Goal: Task Accomplishment & Management: Complete application form

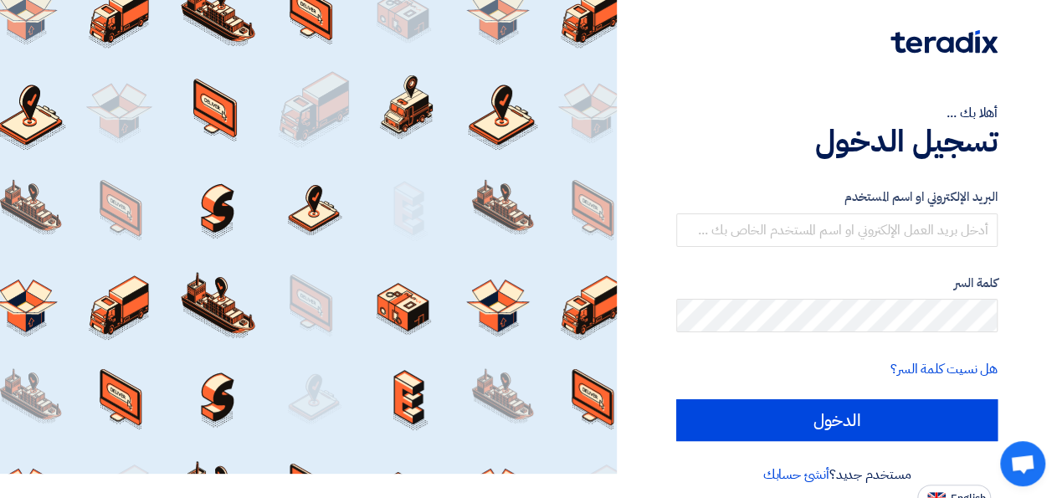
scroll to position [37, 0]
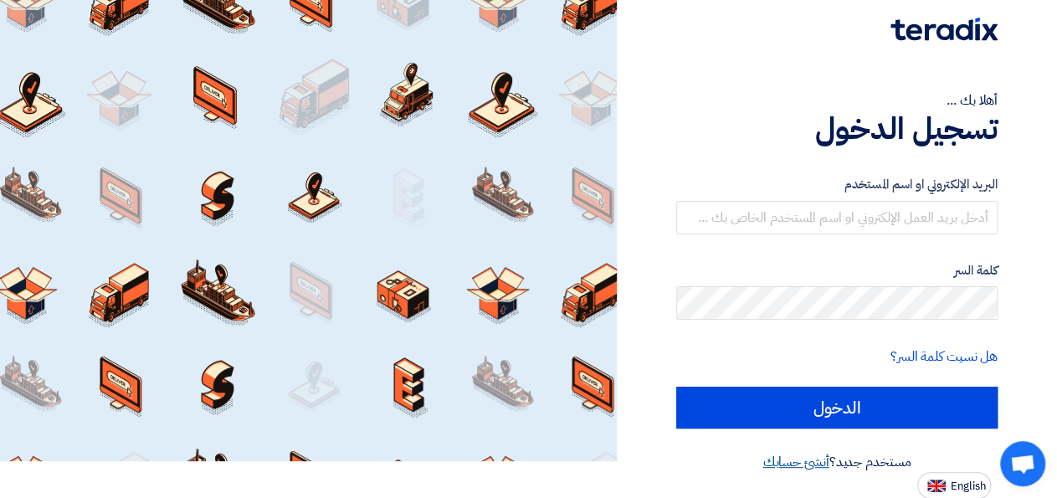
click at [808, 467] on link "أنشئ حسابك" at bounding box center [795, 462] width 66 height 20
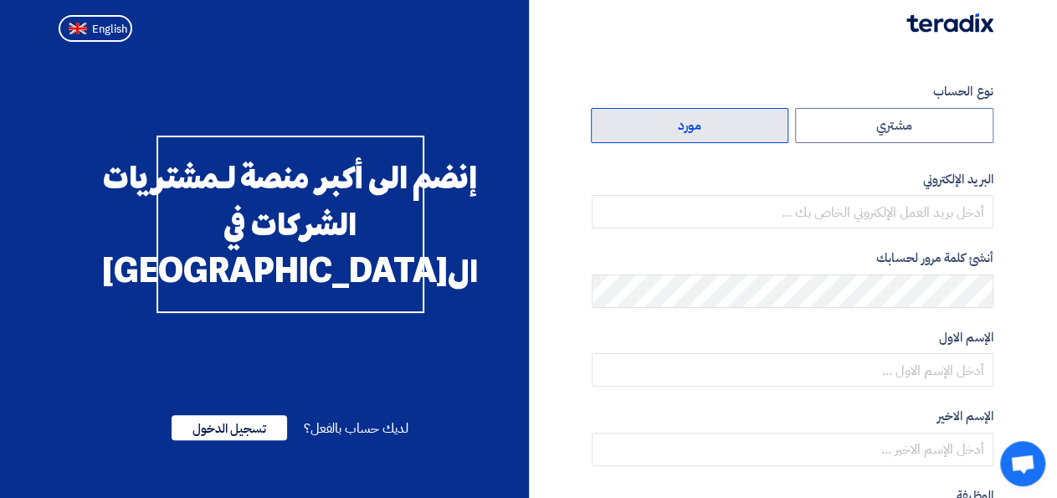
click at [771, 133] on label "مورد" at bounding box center [690, 125] width 198 height 35
click at [771, 133] on input "مورد" at bounding box center [690, 125] width 197 height 33
radio input "true"
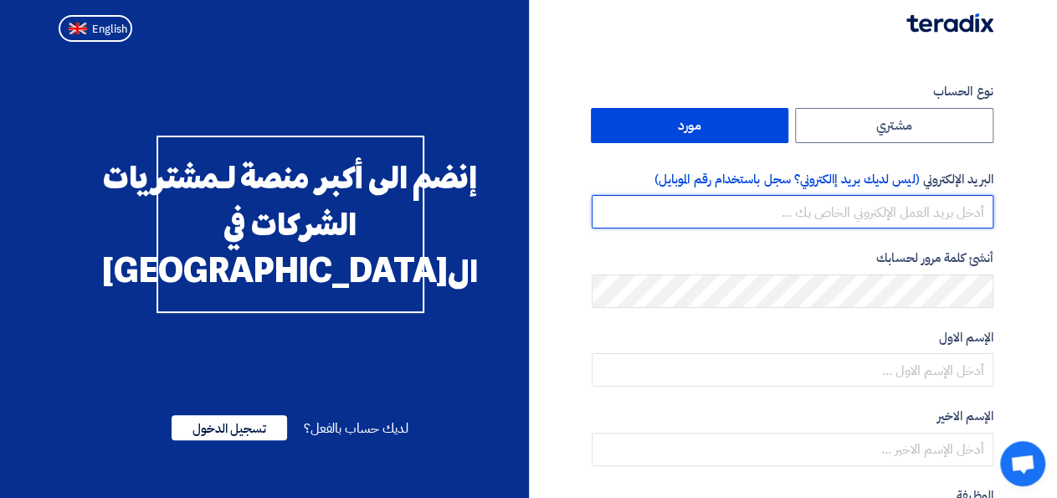
click at [801, 206] on input "email" at bounding box center [793, 211] width 402 height 33
type input "[EMAIL_ADDRESS][DOMAIN_NAME]"
drag, startPoint x: 815, startPoint y: 210, endPoint x: 1020, endPoint y: 203, distance: 205.1
click at [993, 203] on input "[EMAIL_ADDRESS][DOMAIN_NAME]" at bounding box center [793, 211] width 402 height 33
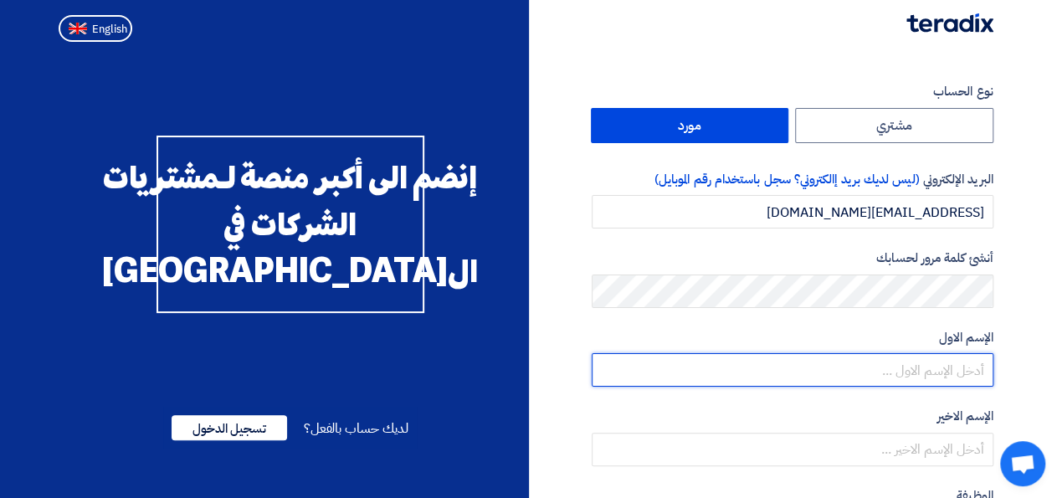
click at [870, 357] on input "text" at bounding box center [793, 369] width 402 height 33
type input "aya"
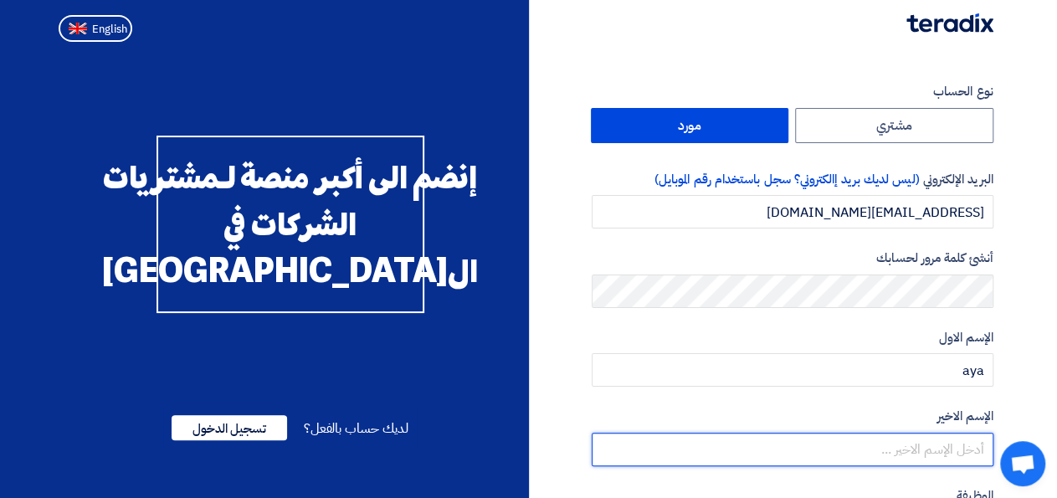
click at [870, 450] on input "text" at bounding box center [793, 449] width 402 height 33
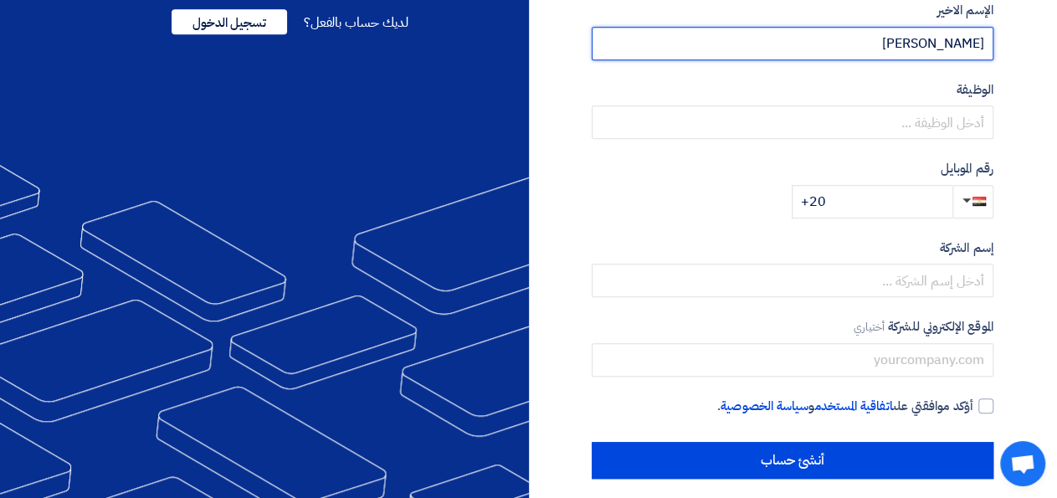
scroll to position [419, 0]
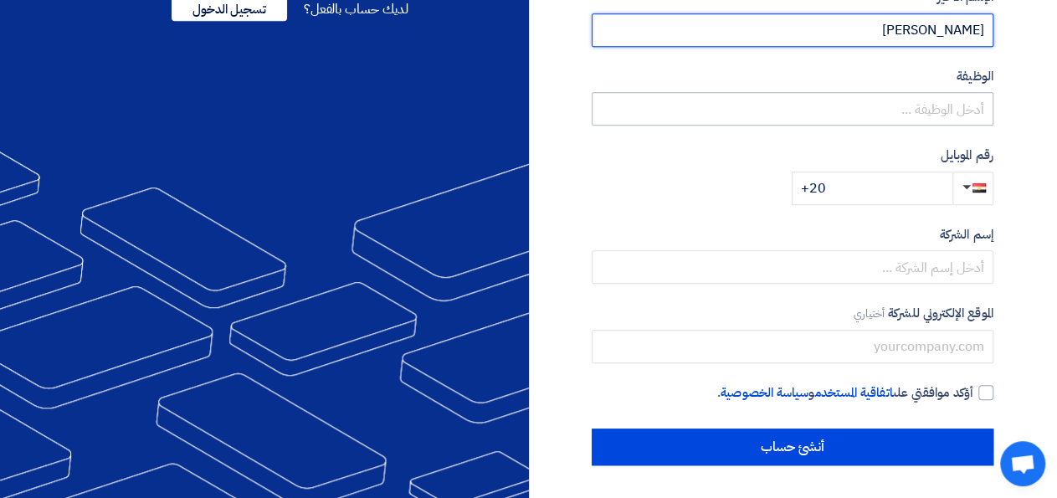
type input "[PERSON_NAME]"
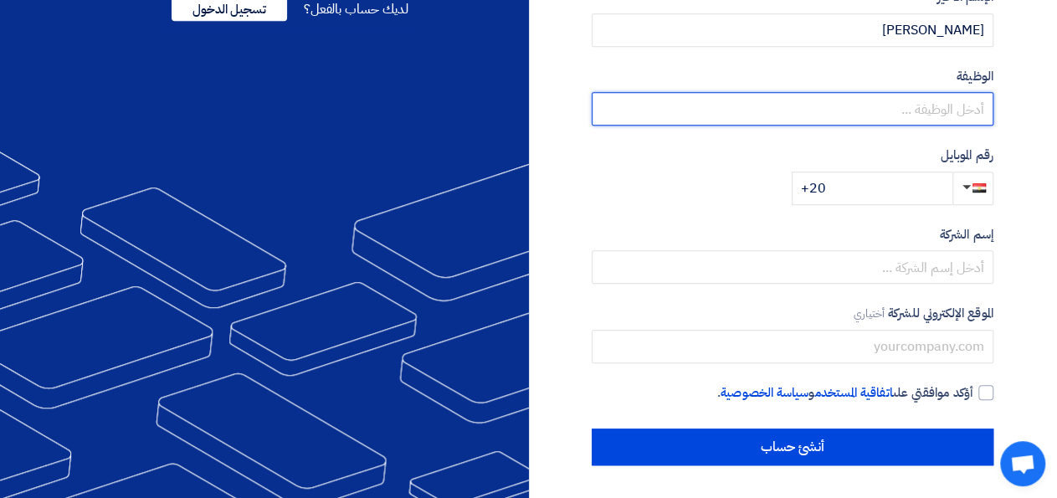
click at [921, 116] on input "text" at bounding box center [793, 108] width 402 height 33
type input "team leader corparate saled"
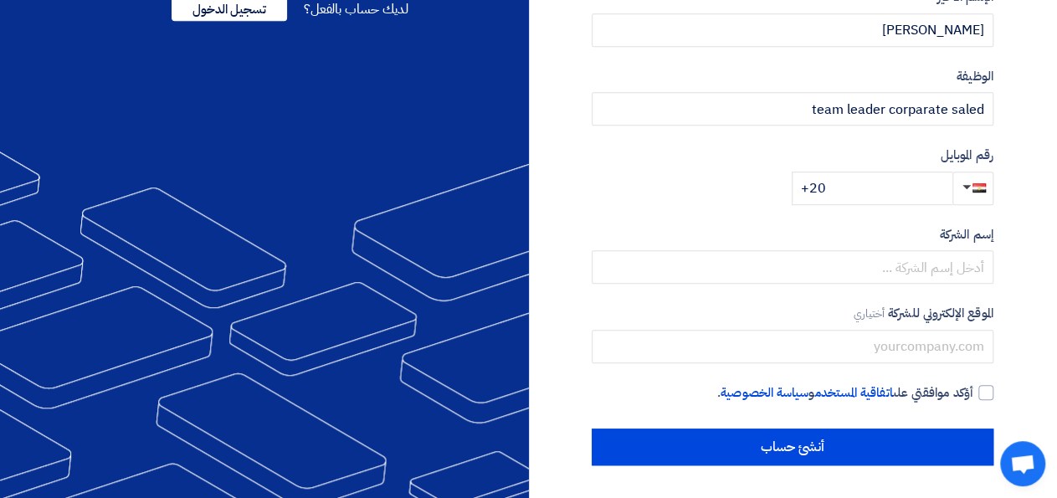
click at [896, 148] on label "رقم الموبايل" at bounding box center [793, 155] width 402 height 19
click at [919, 208] on div "نوع الحساب مشتري مورد البريد الإلكتروني (ليس لديك بريد إالكتروني؟ سجل باستخدام …" at bounding box center [793, 64] width 402 height 803
click at [916, 198] on input "+20" at bounding box center [872, 188] width 161 height 33
type input "[PHONE_NUMBER]"
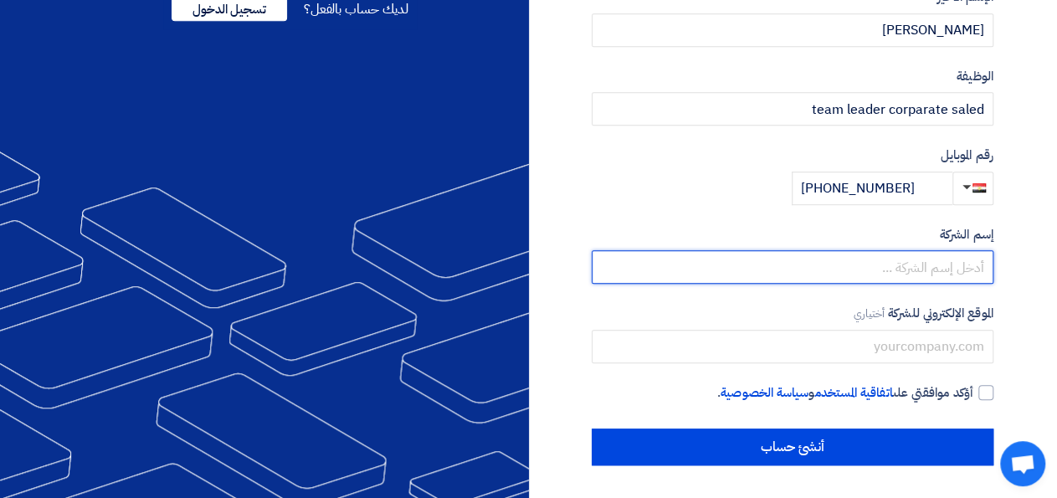
click at [924, 282] on input "text" at bounding box center [793, 266] width 402 height 33
type input "2b"
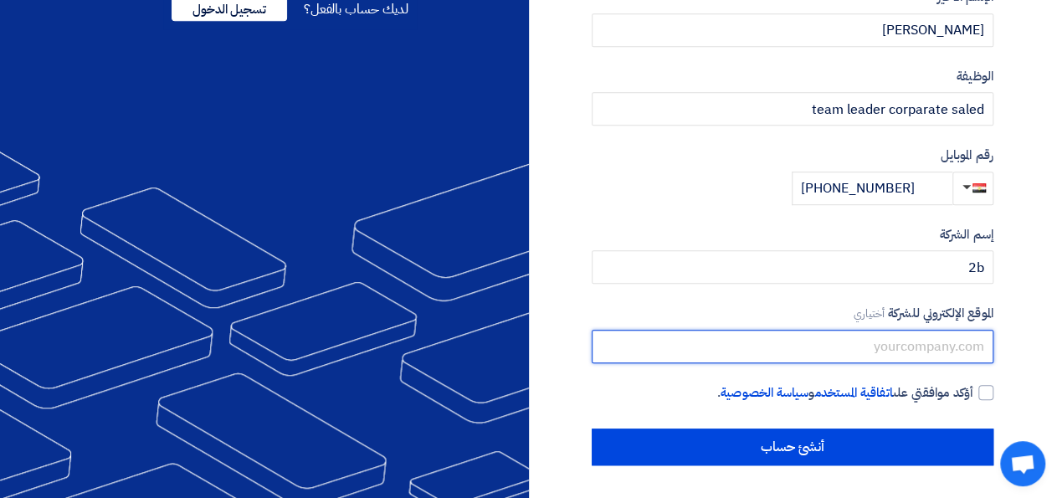
click at [953, 348] on input "text" at bounding box center [793, 346] width 402 height 33
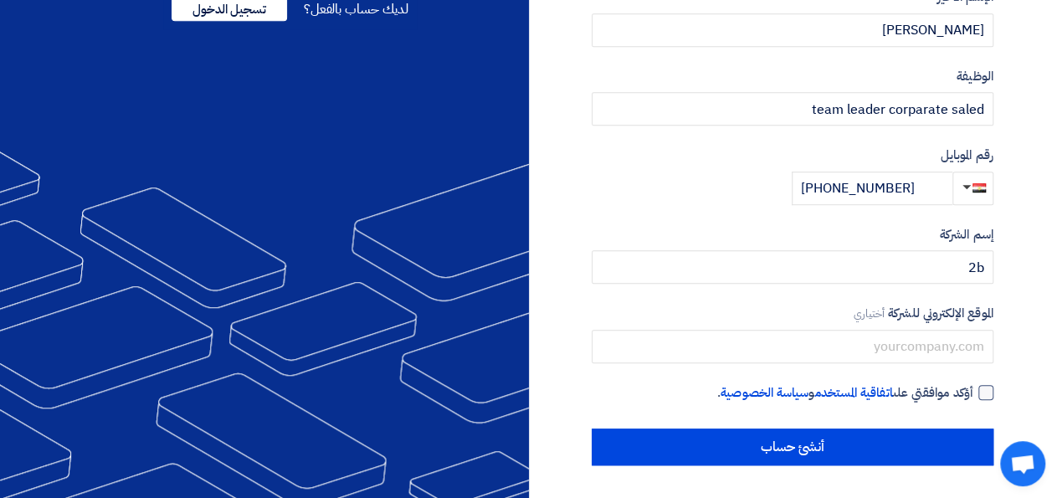
click at [976, 395] on label "أؤكد موافقتي على اتفاقية المستخدم و سياسة الخصوصية ." at bounding box center [793, 392] width 402 height 19
click at [973, 395] on input "أؤكد موافقتي على اتفاقية المستخدم و سياسة الخصوصية ." at bounding box center [773, 399] width 402 height 33
checkbox input "true"
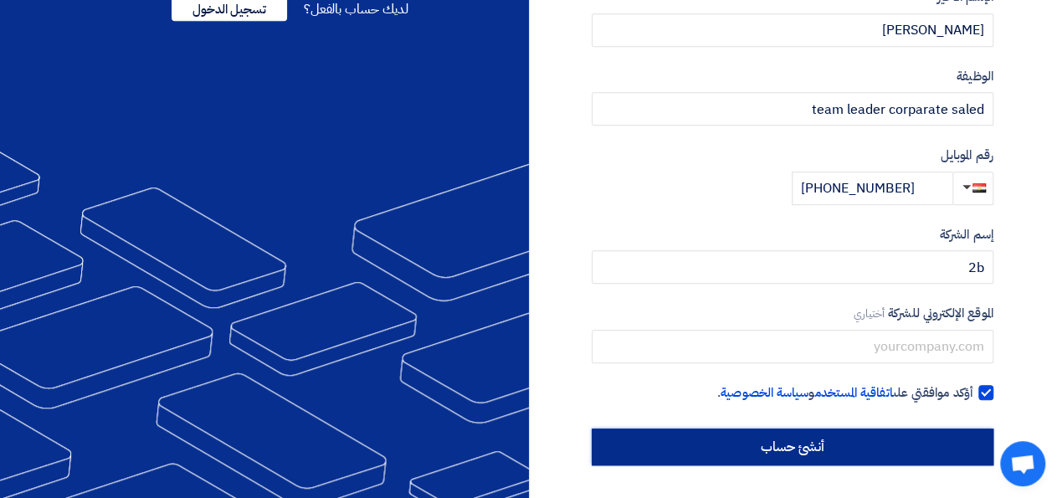
click at [940, 443] on input "أنشئ حساب" at bounding box center [793, 446] width 402 height 37
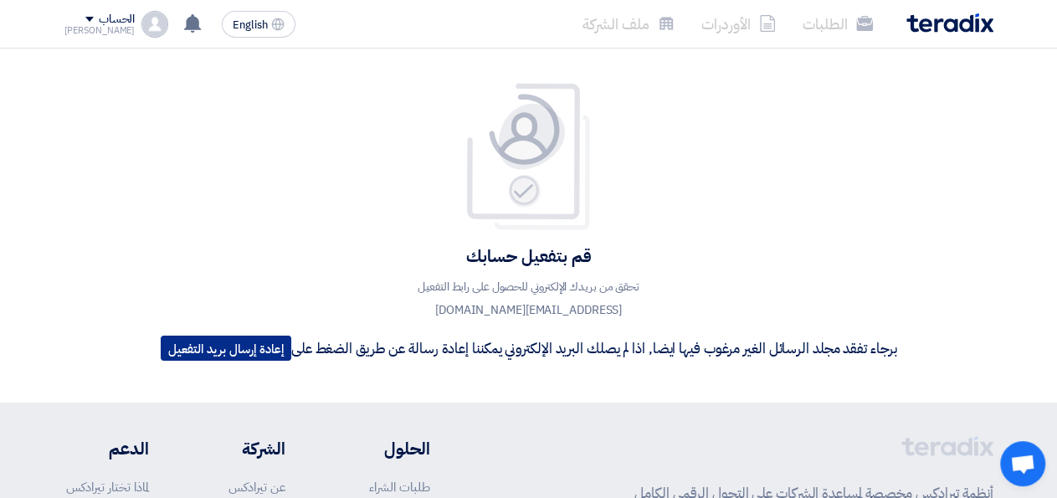
click at [233, 351] on button "إعادة إرسال بريد التفعيل" at bounding box center [226, 348] width 131 height 25
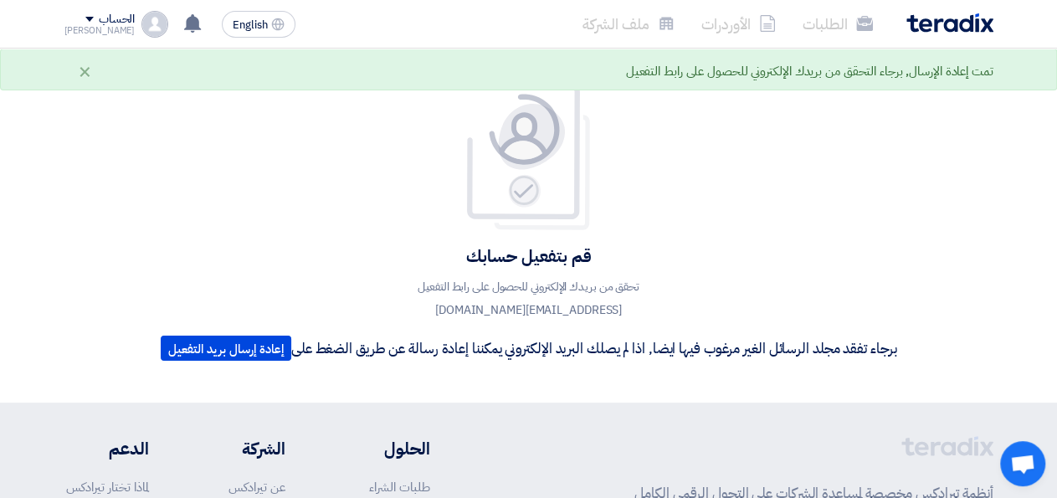
drag, startPoint x: 1050, startPoint y: 90, endPoint x: 1069, endPoint y: 105, distance: 23.3
click at [1056, 105] on html "الطلبات الأوردرات ملف الشركة English EN لا توجد إشعارات جديدة لديك الحساب Aya" at bounding box center [528, 393] width 1057 height 787
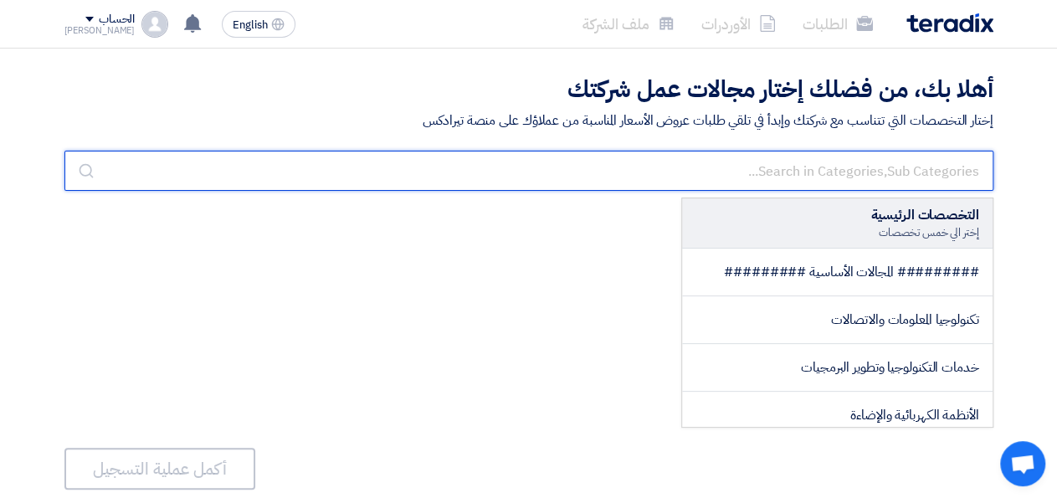
click at [630, 154] on input "text" at bounding box center [528, 171] width 929 height 40
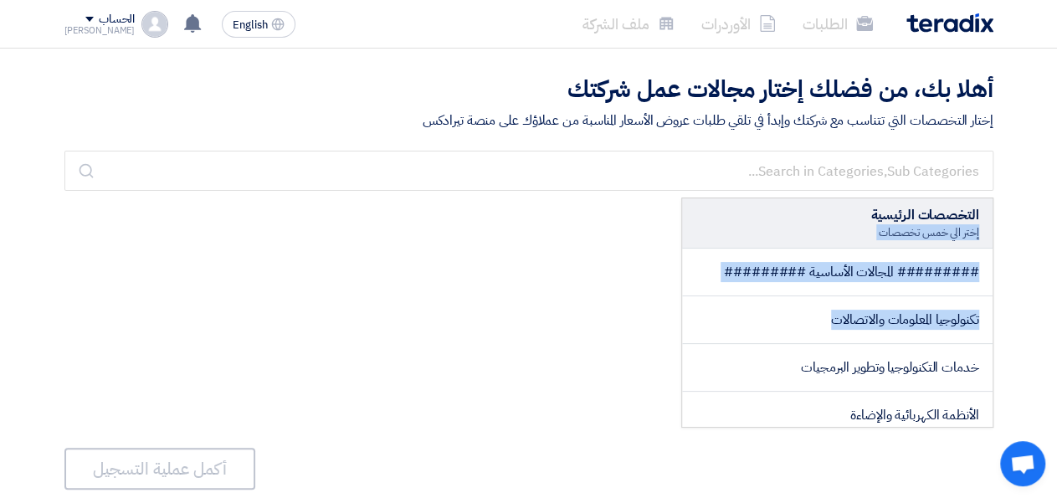
drag, startPoint x: 773, startPoint y: 341, endPoint x: 735, endPoint y: 222, distance: 124.9
click at [735, 249] on div "######### المجالات الأساسية ######### تكنولوجيا المعلومات والاتصالات خدمات التك…" at bounding box center [837, 338] width 310 height 178
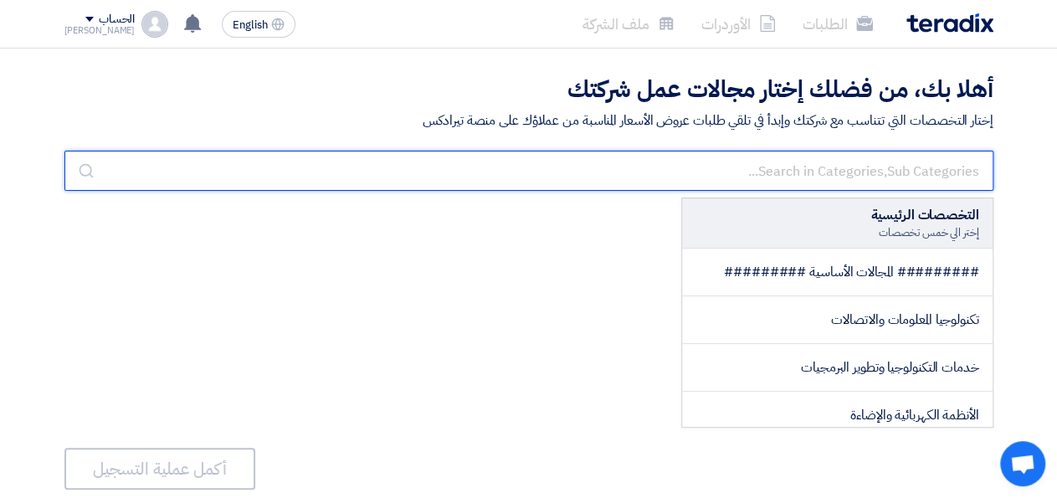
click at [728, 173] on input "text" at bounding box center [528, 171] width 929 height 40
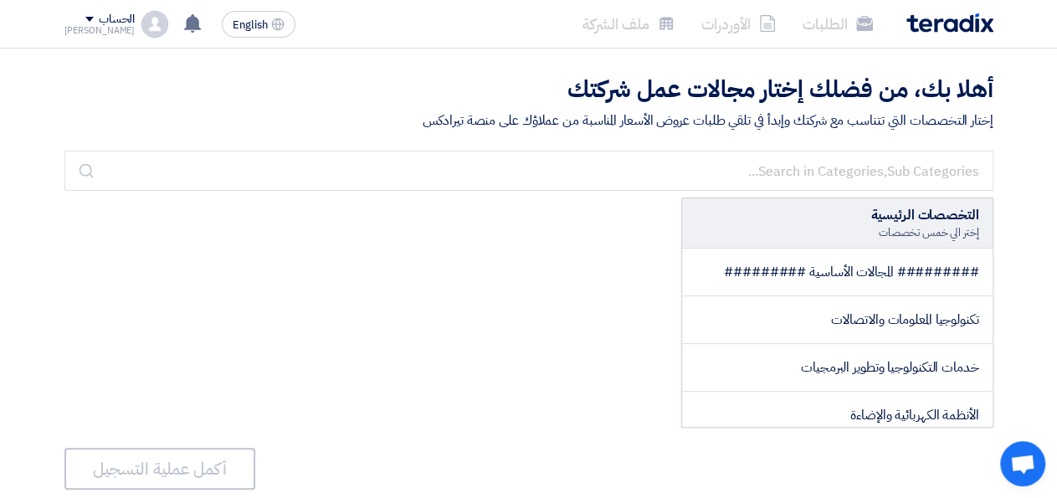
click at [761, 234] on div "إختر الي خمس تخصصات" at bounding box center [837, 232] width 284 height 15
click at [621, 14] on li "ملف الشركة" at bounding box center [628, 23] width 119 height 39
click at [618, 33] on li "ملف الشركة" at bounding box center [628, 23] width 119 height 39
click at [838, 28] on li "الطلبات" at bounding box center [837, 23] width 97 height 39
click at [834, 26] on li "الطلبات" at bounding box center [837, 23] width 97 height 39
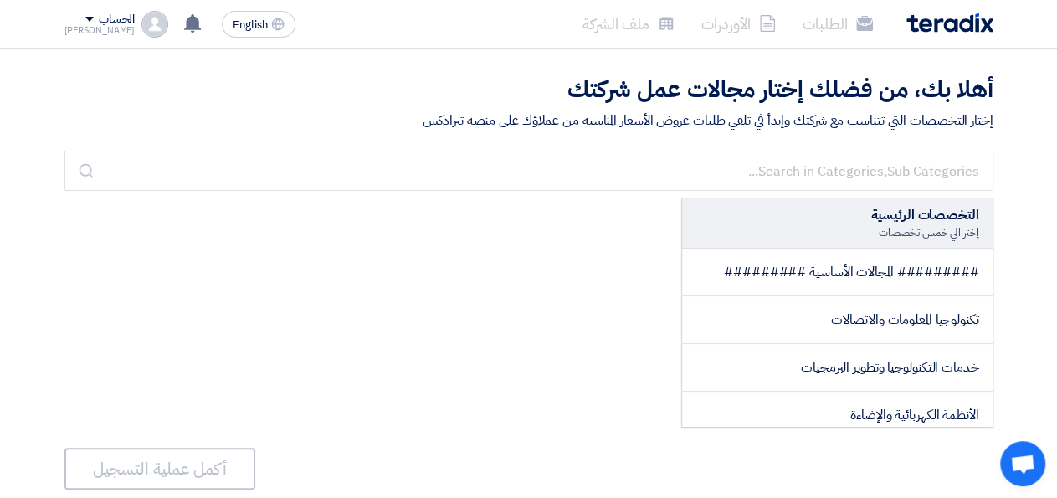
click at [834, 26] on li "الطلبات" at bounding box center [837, 23] width 97 height 39
click at [739, 14] on li "الأوردرات" at bounding box center [738, 23] width 101 height 39
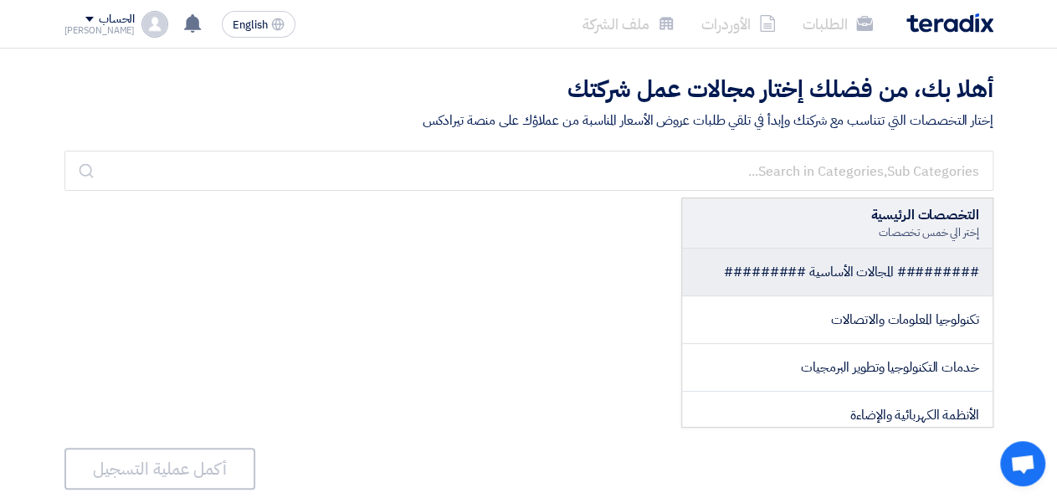
click at [818, 270] on span "######### المجالات الأساسية #########" at bounding box center [851, 272] width 255 height 20
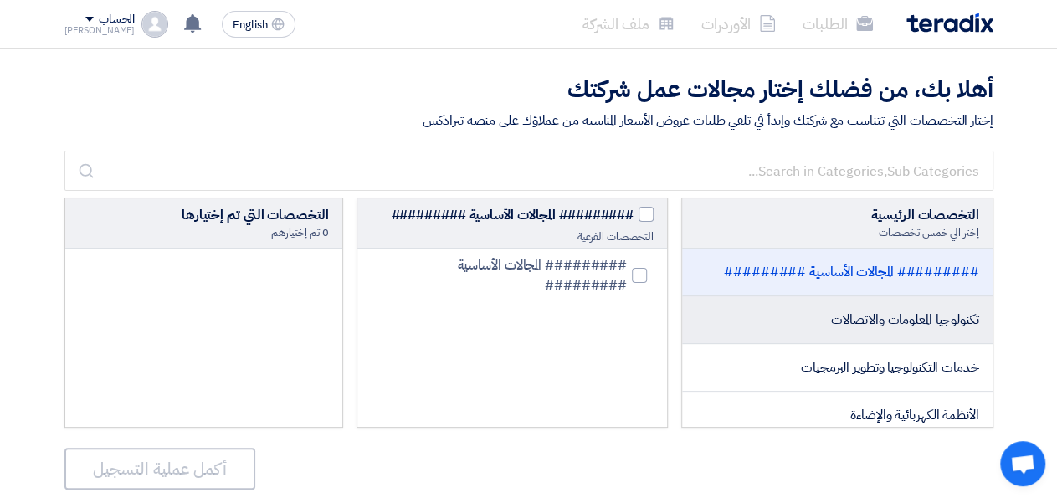
click at [806, 314] on li "تكنولوجيا المعلومات والاتصالات" at bounding box center [837, 320] width 310 height 48
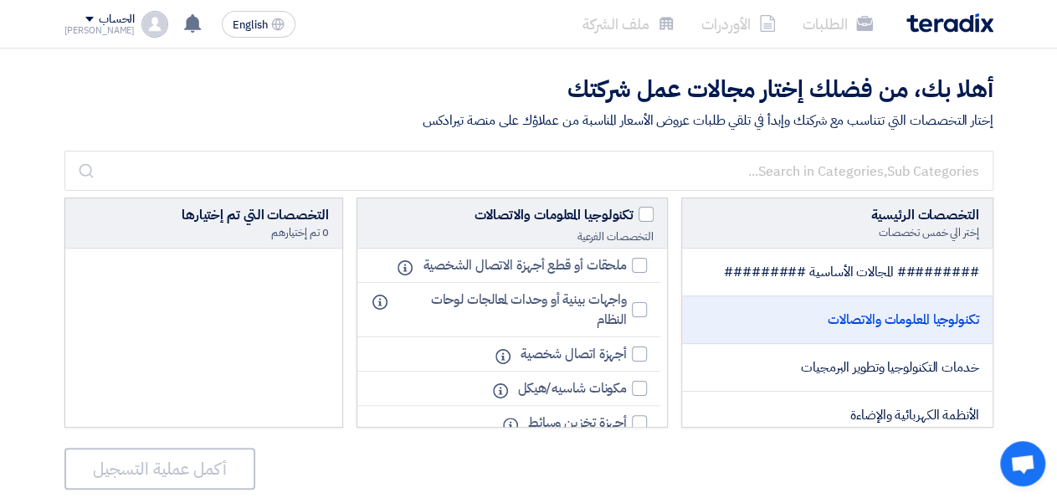
click at [806, 333] on li "تكنولوجيا المعلومات والاتصالات" at bounding box center [837, 320] width 310 height 48
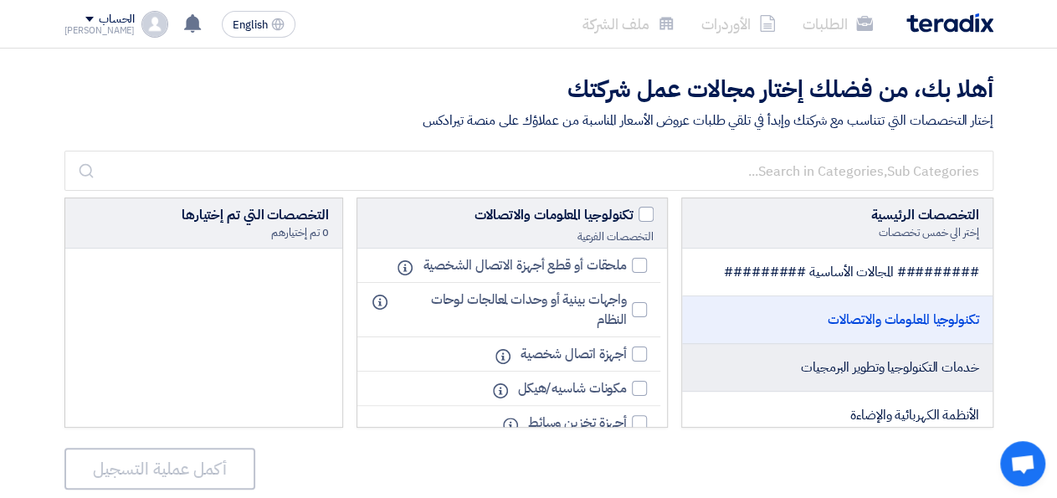
click at [808, 354] on li "خدمات التكنولوجيا وتطوير البرمجيات" at bounding box center [837, 368] width 310 height 48
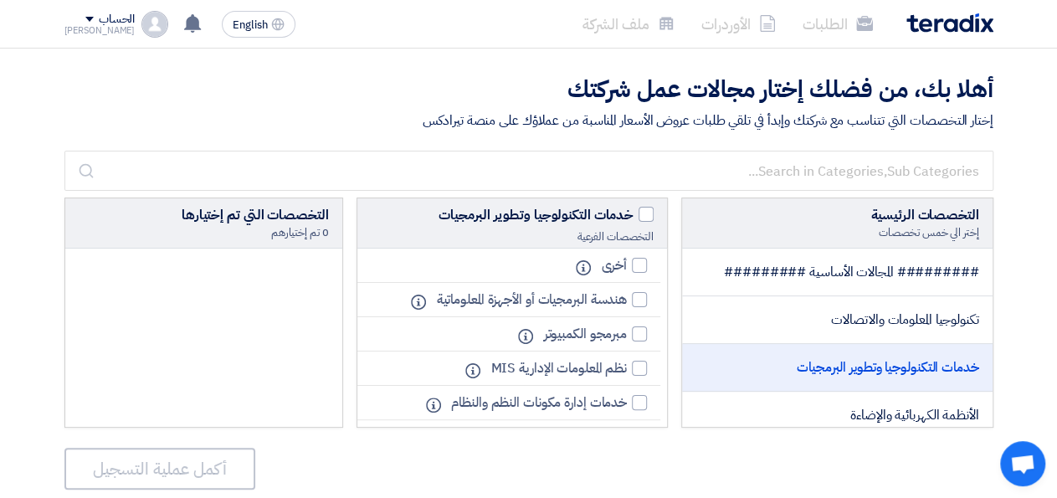
click at [811, 379] on li "خدمات التكنولوجيا وتطوير البرمجيات" at bounding box center [837, 368] width 310 height 48
click at [811, 384] on li "خدمات التكنولوجيا وتطوير البرمجيات" at bounding box center [837, 368] width 310 height 48
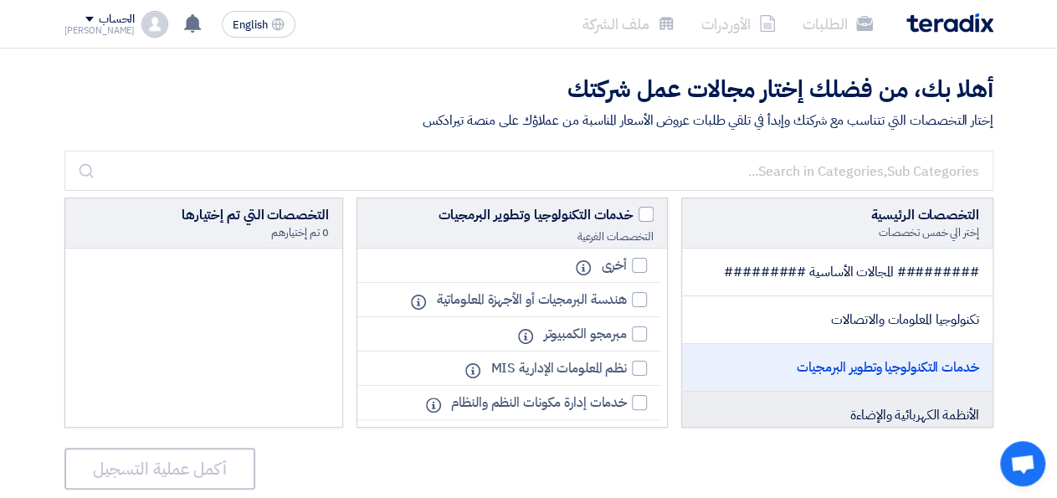
click at [963, 408] on span "الأنظمة الكهربائية والإضاءة" at bounding box center [914, 415] width 129 height 20
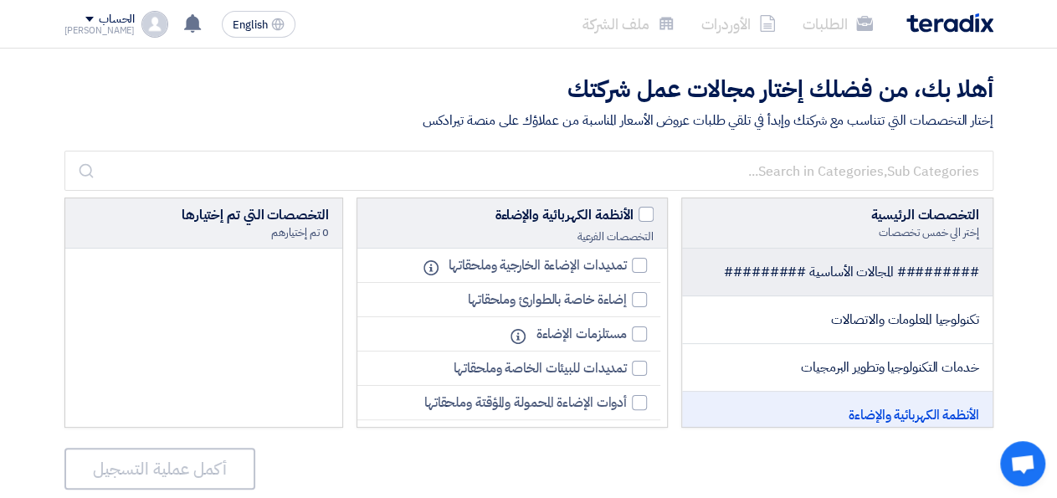
click at [920, 287] on li "######### المجالات الأساسية #########" at bounding box center [837, 273] width 310 height 48
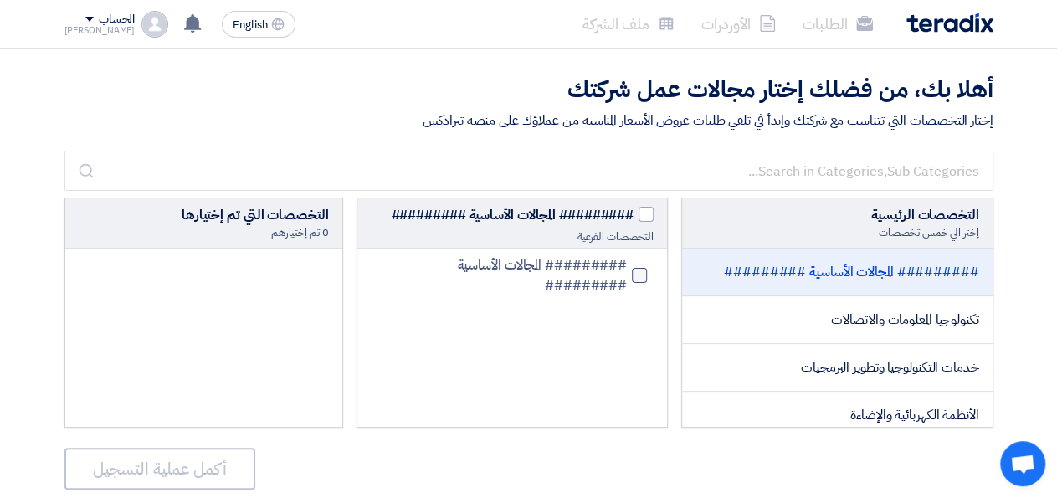
drag, startPoint x: 561, startPoint y: 241, endPoint x: 575, endPoint y: 283, distance: 44.2
click at [574, 281] on div "######### المجالات الأساسية ######### التخصصات الفرعية ######### المجالات الأسا…" at bounding box center [513, 313] width 312 height 230
click at [575, 283] on span "######### المجالات الأساسية #########" at bounding box center [503, 275] width 249 height 40
click at [616, 281] on input "######### المجالات الأساسية #########" at bounding box center [621, 275] width 11 height 11
checkbox input "true"
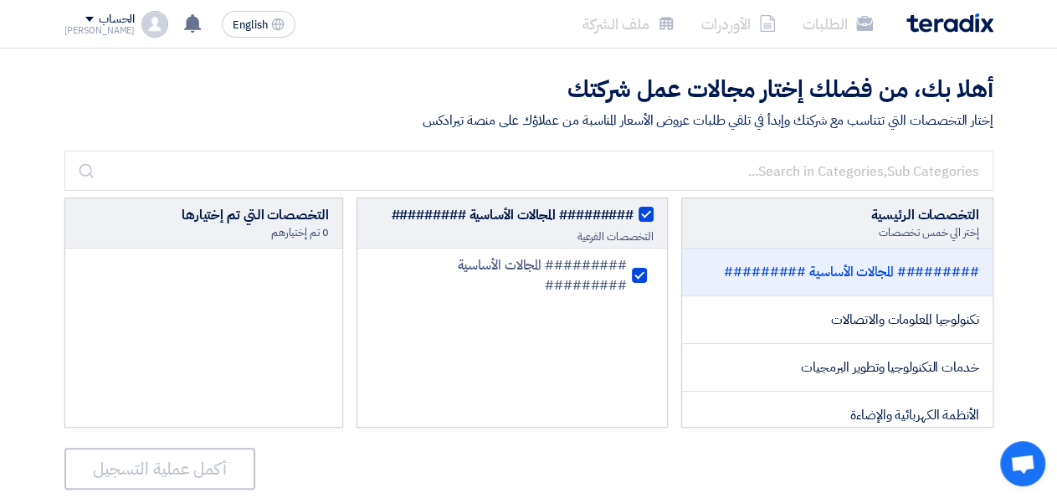
checkbox input "true"
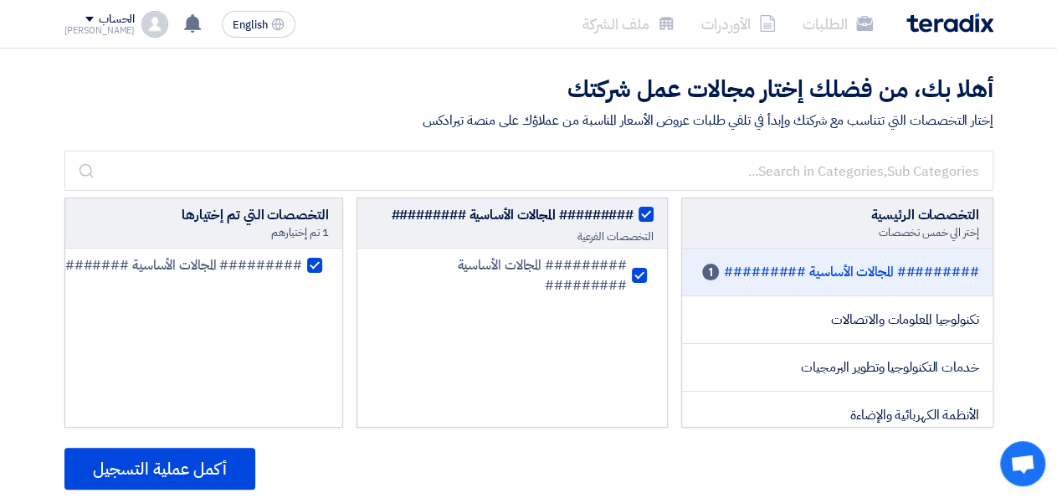
click at [848, 30] on li "الطلبات" at bounding box center [837, 23] width 97 height 39
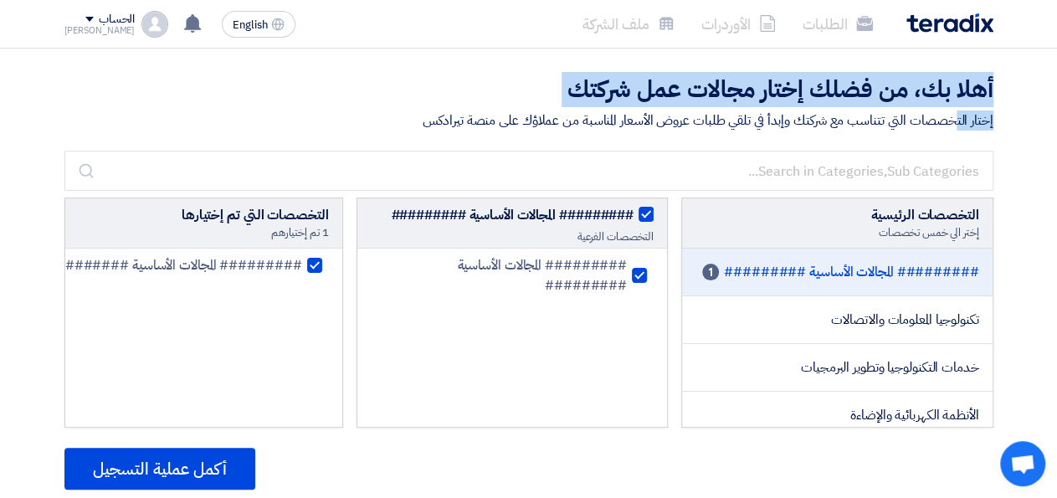
drag, startPoint x: 1052, startPoint y: 89, endPoint x: 1060, endPoint y: 171, distance: 82.4
click at [1056, 172] on html "الطلبات الأوردرات ملف الشركة English EN لا توجد إشعارات جديدة لديك الحساب Aya" at bounding box center [528, 465] width 1057 height 931
drag, startPoint x: 998, startPoint y: 118, endPoint x: 903, endPoint y: 76, distance: 104.2
click at [903, 76] on div "أهلا بك، من فضلك إختار مجالات عمل شركتك إختار التخصصات التي تتناسب مع شركتك وإب…" at bounding box center [529, 102] width 954 height 57
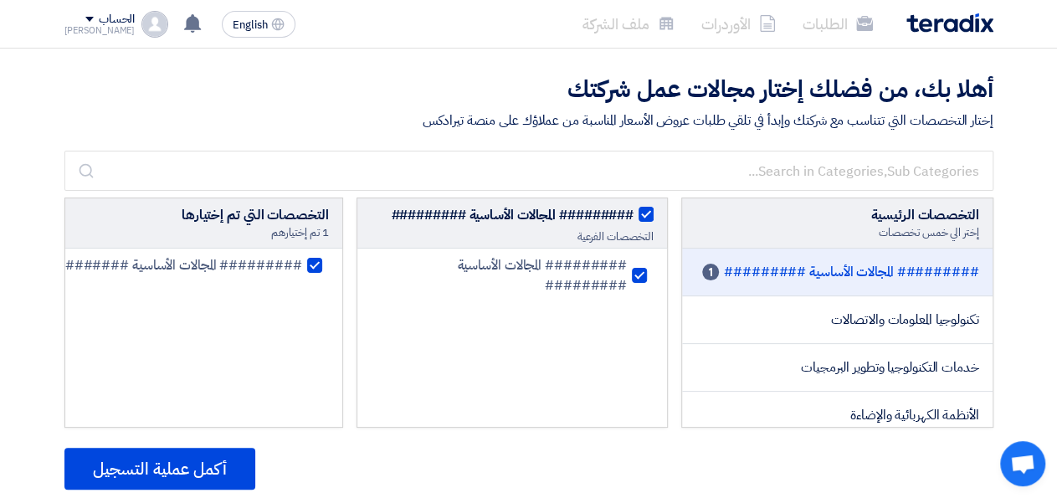
click at [192, 140] on section "أهلا بك، من فضلك إختار مجالات عمل شركتك إختار التخصصات التي تتناسب مع شركتك وإب…" at bounding box center [528, 96] width 1057 height 95
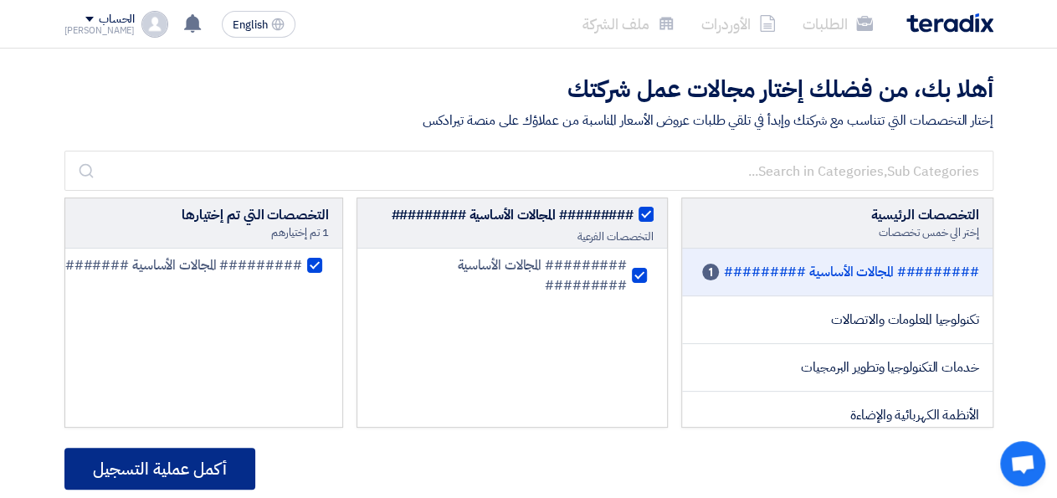
click at [209, 467] on button "أكمل عملية التسجيل" at bounding box center [159, 469] width 191 height 42
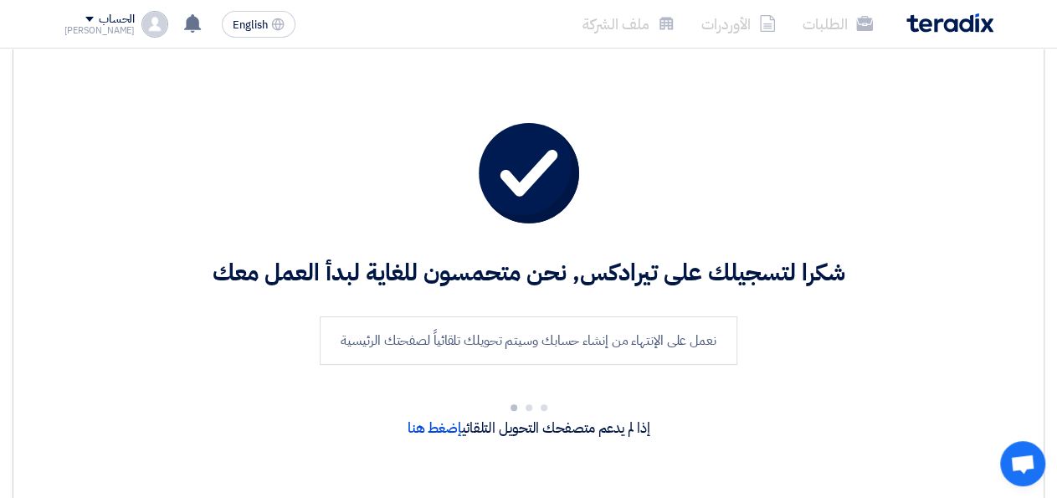
drag, startPoint x: 168, startPoint y: 333, endPoint x: 194, endPoint y: 402, distance: 73.4
click at [194, 402] on div "شكرا لتسجيلك على تيرادكس, نحن متحمسون للغاية لبدأ العمل معك نعمل على الإنتهاء م…" at bounding box center [528, 285] width 983 height 418
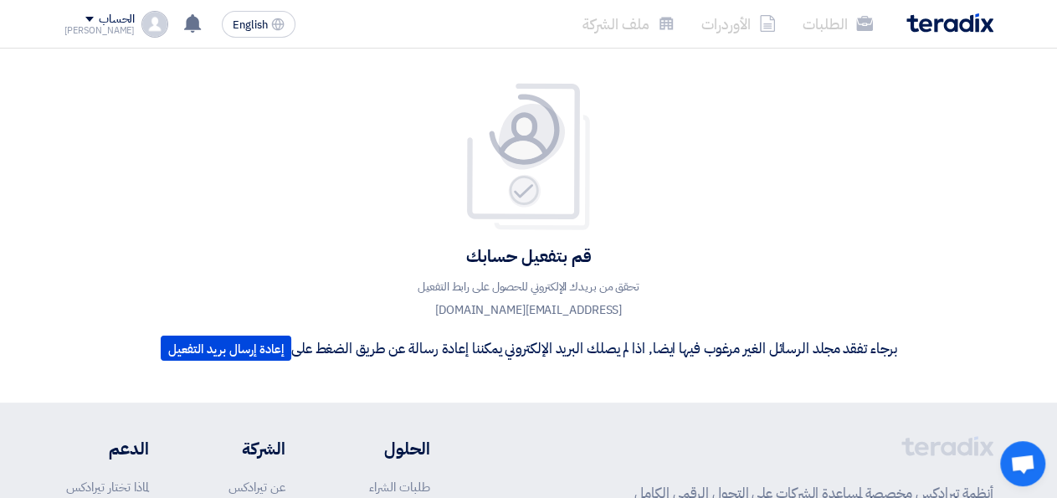
click at [318, 377] on div "قم بتفعيل حسابك تحقق من بريدك الإلكتروني للحصول على رابط التفعيل [EMAIL_ADDRESS…" at bounding box center [528, 226] width 801 height 354
click at [251, 374] on div "قم بتفعيل حسابك تحقق من بريدك الإلكتروني للحصول على رابط التفعيل [EMAIL_ADDRESS…" at bounding box center [528, 226] width 801 height 354
